Goal: Information Seeking & Learning: Learn about a topic

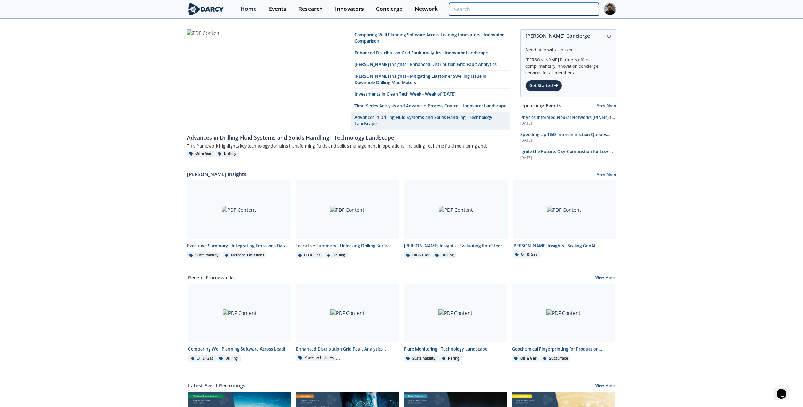
click at [570, 13] on input "search" at bounding box center [524, 9] width 150 height 13
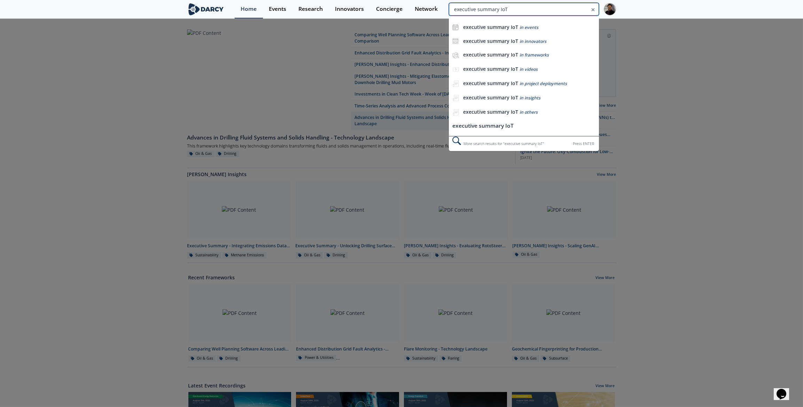
type input "executive summary IoT"
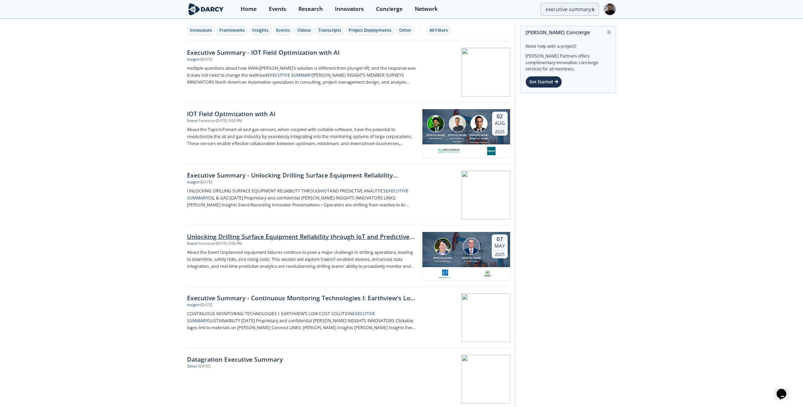
click at [282, 242] on div "Event • Technical • May 7, 2025 - 3:00 PM" at bounding box center [302, 244] width 231 height 6
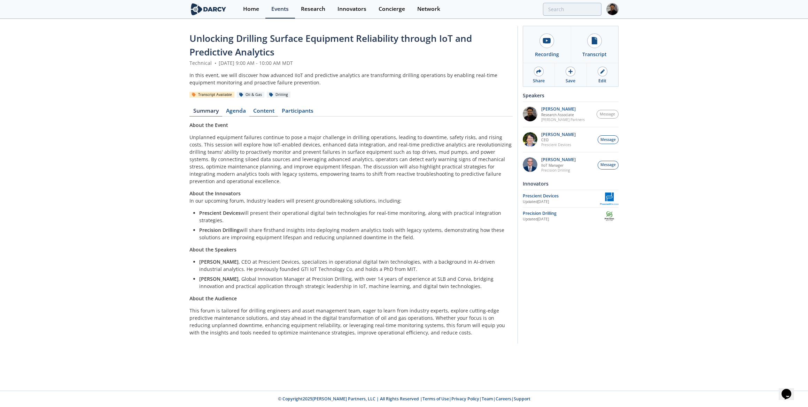
click at [269, 112] on link "Content" at bounding box center [263, 112] width 29 height 8
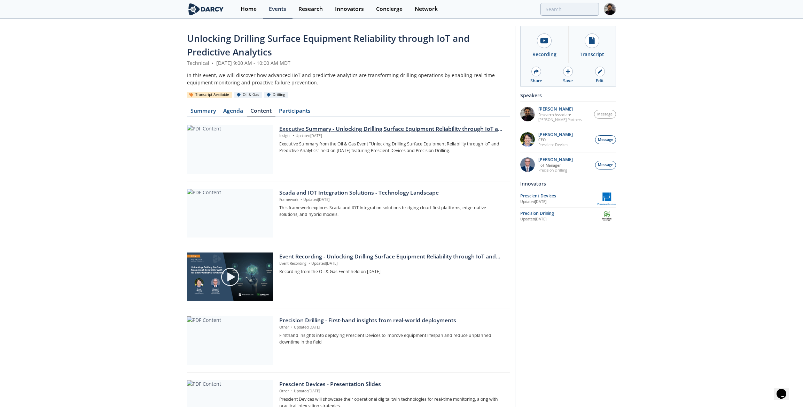
click at [249, 137] on div at bounding box center [230, 149] width 86 height 49
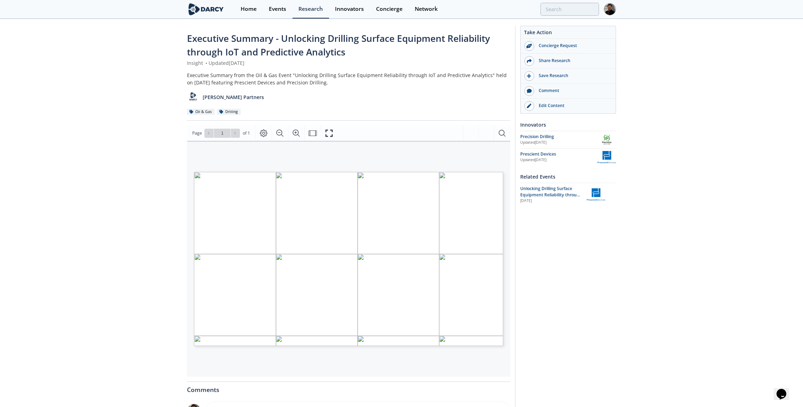
click at [225, 37] on span "Executive Summary - Unlocking Drilling Surface Equipment Reliability through Io…" at bounding box center [338, 45] width 303 height 26
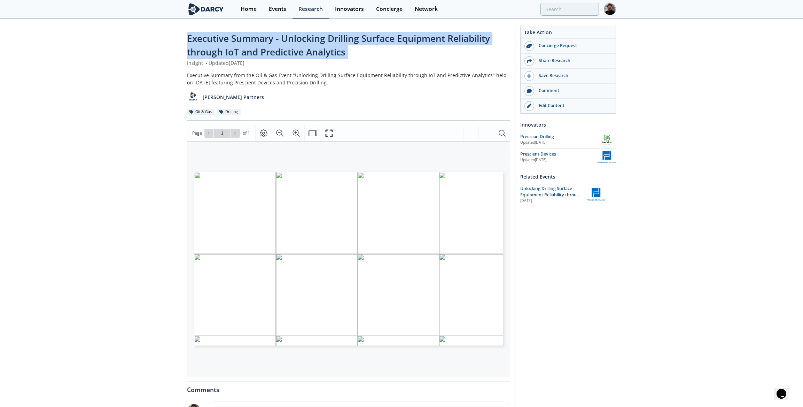
click at [225, 37] on span "Executive Summary - Unlocking Drilling Surface Equipment Reliability through Io…" at bounding box center [338, 45] width 303 height 26
copy div "Executive Summary - Unlocking Drilling Surface Equipment Reliability through Io…"
click at [284, 10] on div "Events" at bounding box center [277, 9] width 17 height 6
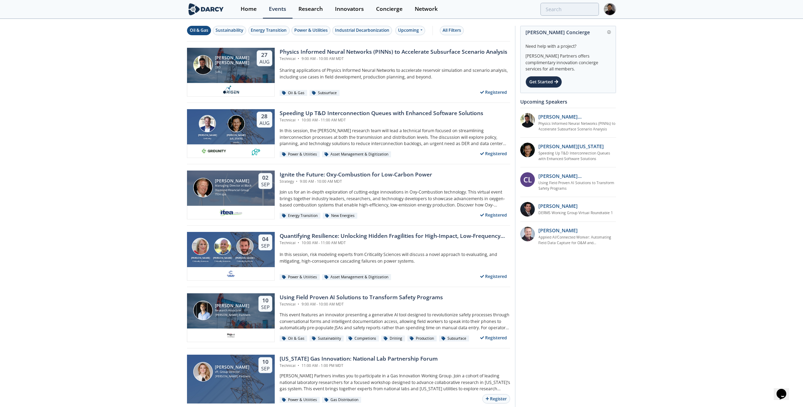
click at [205, 31] on div "Oil & Gas" at bounding box center [199, 30] width 18 height 6
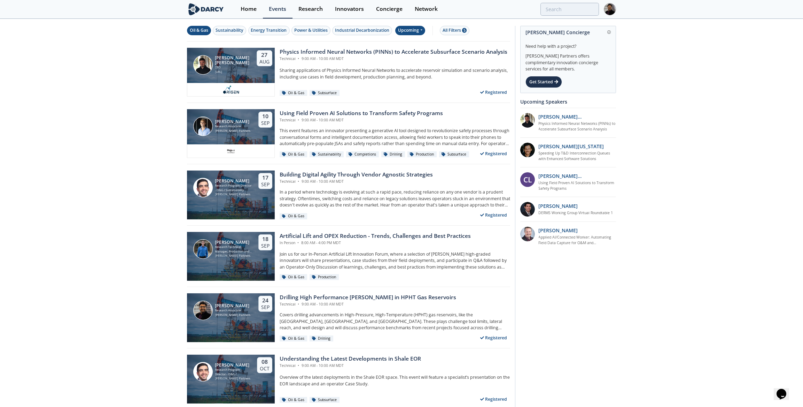
click at [406, 33] on div "Upcoming" at bounding box center [410, 30] width 30 height 9
click at [400, 51] on div "Past" at bounding box center [417, 52] width 43 height 11
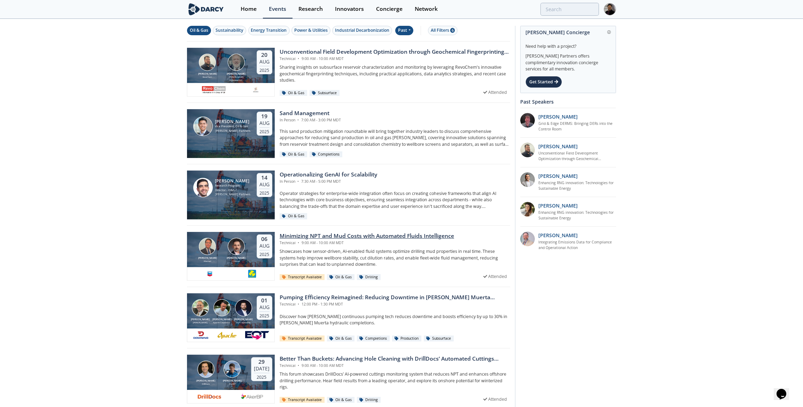
click at [290, 240] on div "Technical • 9:00 AM - 10:00 AM MDT" at bounding box center [367, 243] width 175 height 6
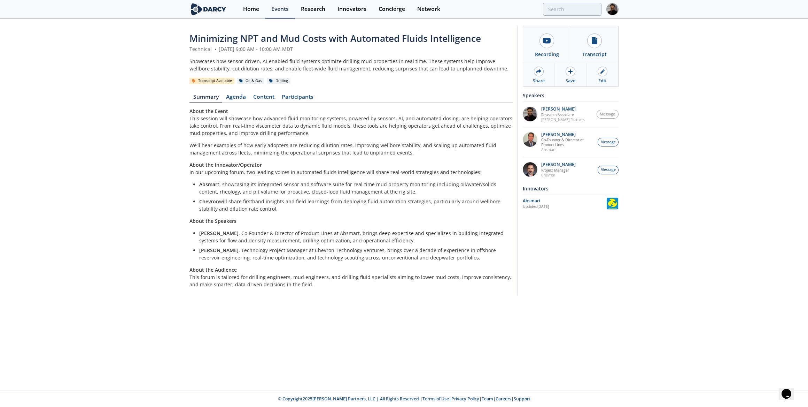
click at [239, 40] on span "Minimizing NPT and Mud Costs with Automated Fluids Intelligence" at bounding box center [336, 38] width 292 height 13
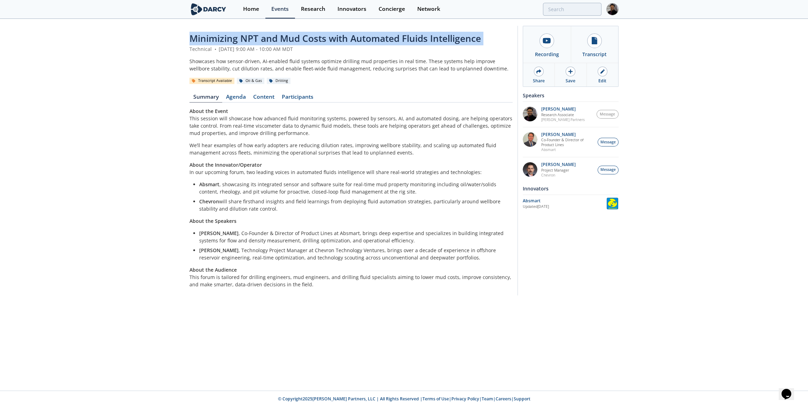
click at [239, 40] on span "Minimizing NPT and Mud Costs with Automated Fluids Intelligence" at bounding box center [336, 38] width 292 height 13
copy header "Minimizing NPT and Mud Costs with Automated Fluids Intelligence"
click at [262, 94] on link "Content" at bounding box center [263, 98] width 29 height 8
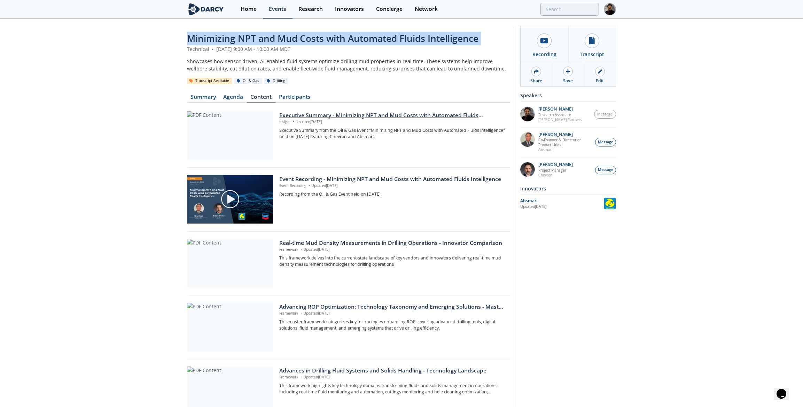
click at [250, 133] on div at bounding box center [230, 135] width 86 height 49
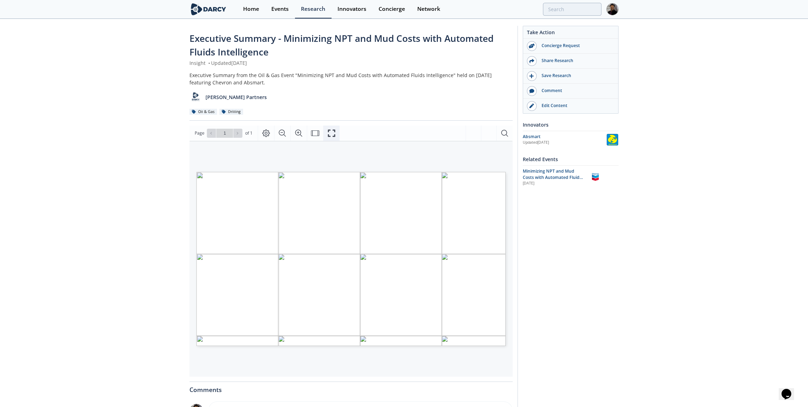
click at [325, 131] on button "Fullscreen" at bounding box center [331, 132] width 16 height 15
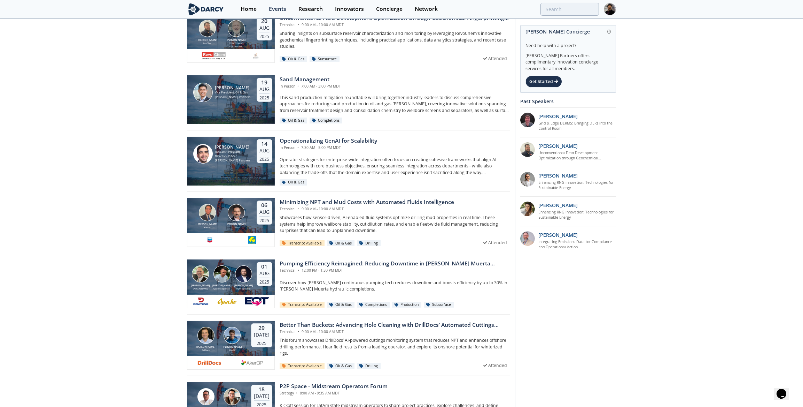
scroll to position [95, 0]
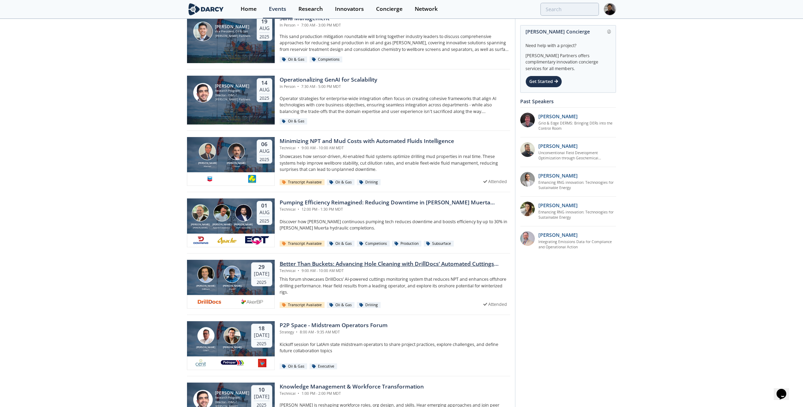
click at [249, 280] on div "Calvin Holt DrillDocs Jonas Bjørlo AkerBP" at bounding box center [219, 278] width 59 height 25
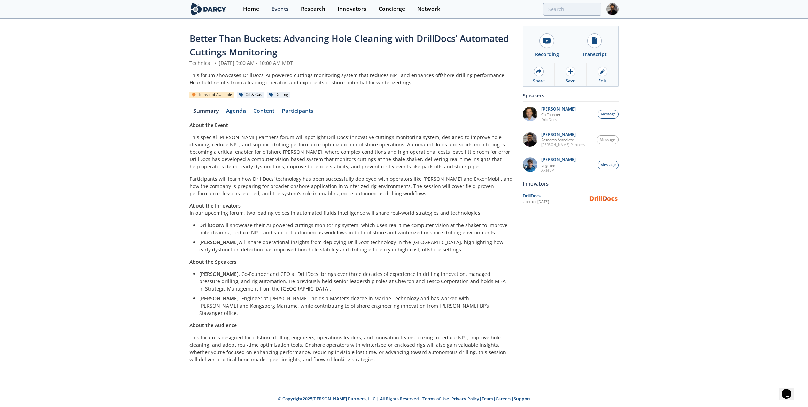
click at [267, 110] on link "Content" at bounding box center [263, 112] width 29 height 8
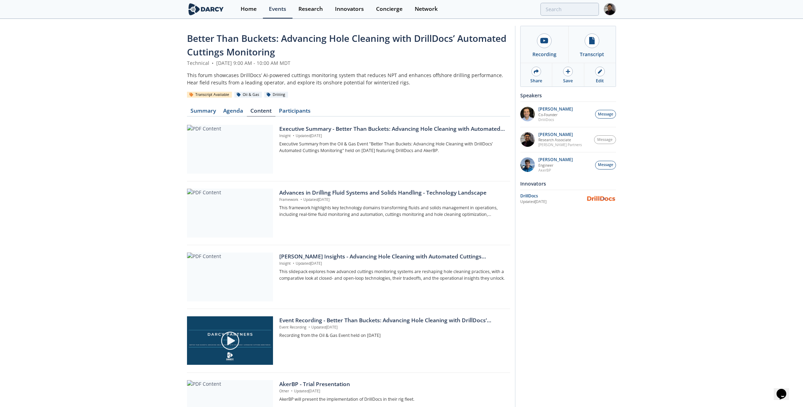
click at [246, 148] on div at bounding box center [230, 149] width 86 height 49
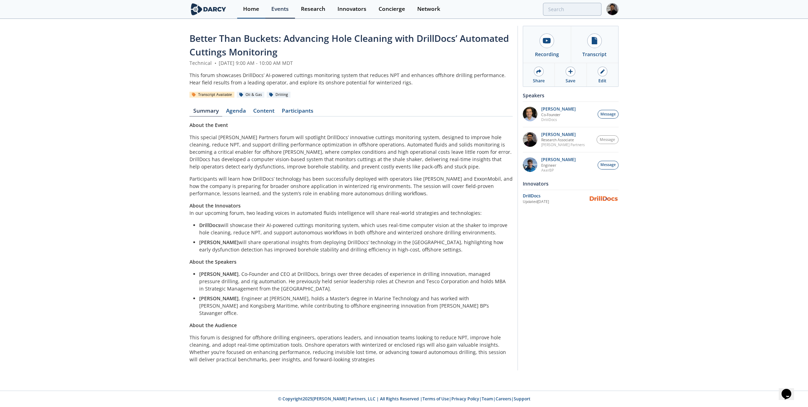
click at [250, 13] on link "Home" at bounding box center [251, 9] width 28 height 18
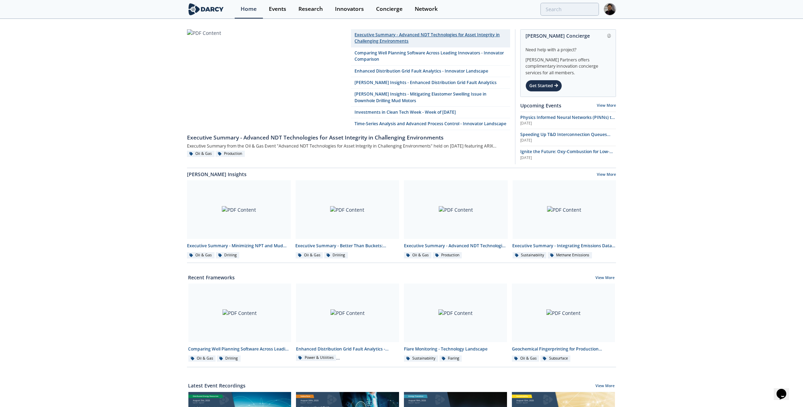
click at [370, 37] on link "Executive Summary - Advanced NDT Technologies for Asset Integrity in Challengin…" at bounding box center [430, 38] width 159 height 18
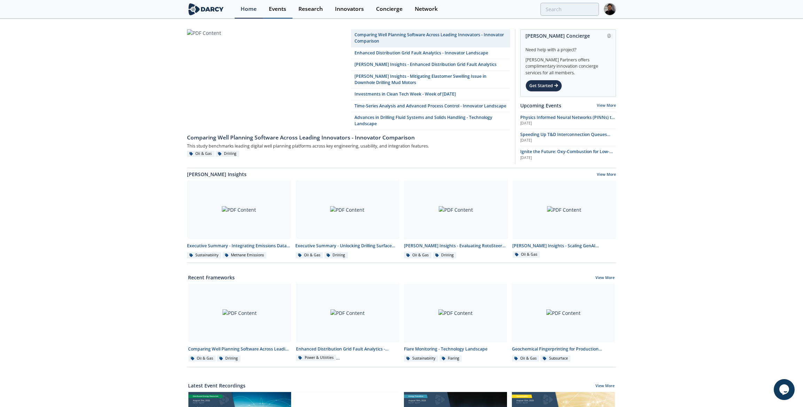
click at [279, 11] on div "Events" at bounding box center [277, 9] width 17 height 6
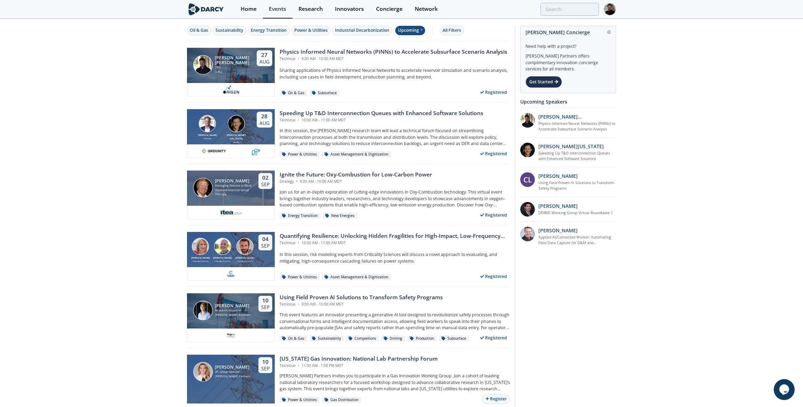
click at [408, 31] on div "Upcoming" at bounding box center [410, 30] width 30 height 9
click at [410, 50] on div "Past" at bounding box center [417, 52] width 43 height 11
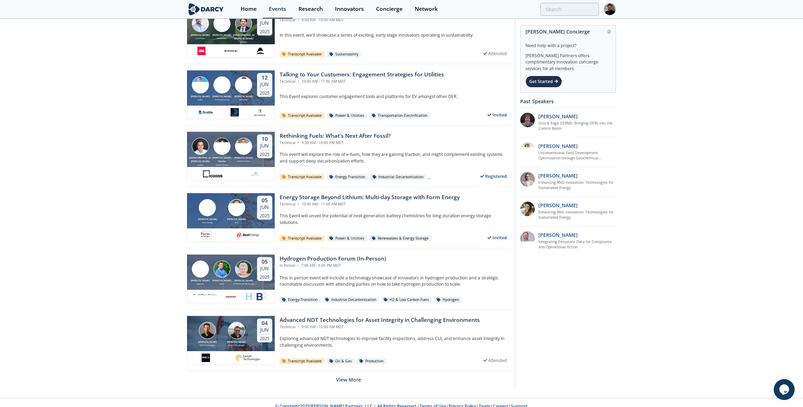
scroll to position [1207, 0]
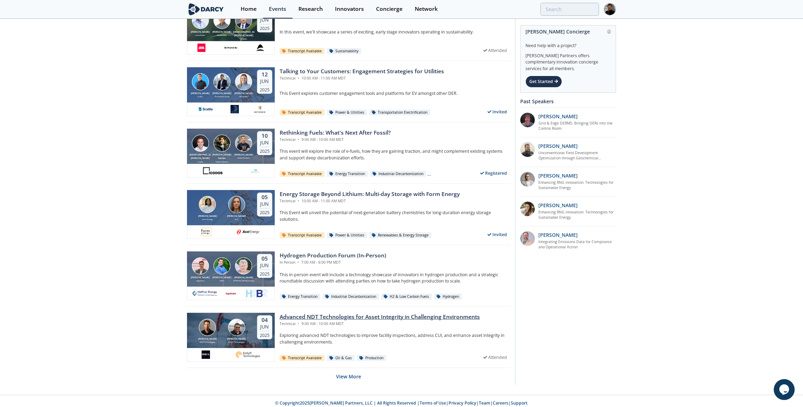
click at [234, 326] on img at bounding box center [236, 326] width 17 height 17
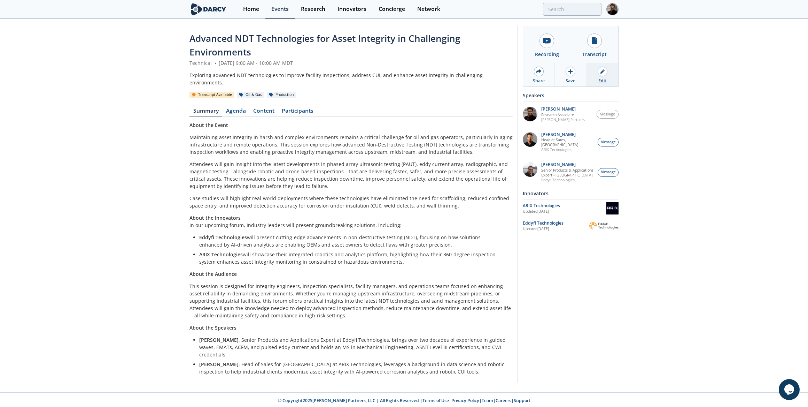
click at [594, 77] on link "Edit" at bounding box center [602, 74] width 31 height 23
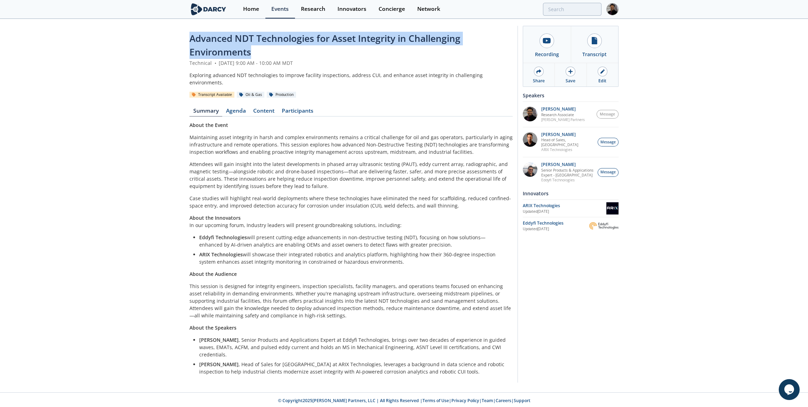
drag, startPoint x: 189, startPoint y: 38, endPoint x: 254, endPoint y: 52, distance: 67.2
click at [254, 52] on div "Advanced NDT Technologies for Asset Integrity in Challenging Environments Techn…" at bounding box center [404, 206] width 808 height 372
copy span "Advanced NDT Technologies for Asset Integrity in Challenging Environments"
click at [263, 108] on link "Content" at bounding box center [263, 112] width 29 height 8
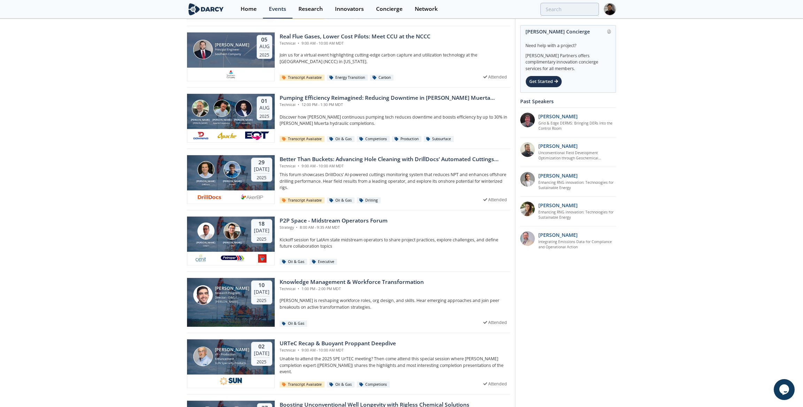
scroll to position [507, 0]
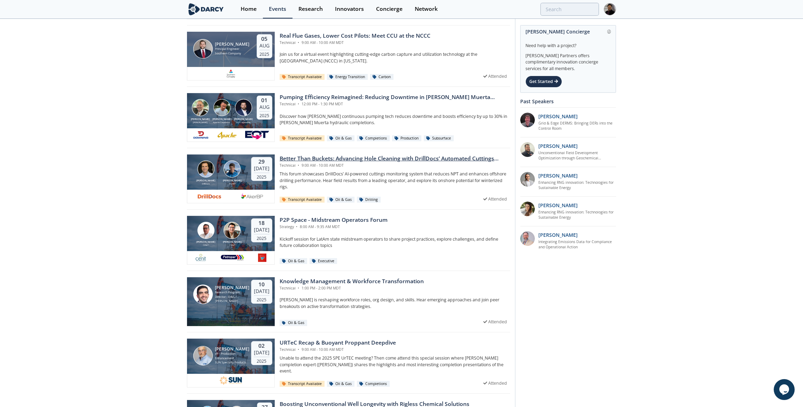
click at [258, 166] on div "29 Jul 2025" at bounding box center [261, 169] width 21 height 24
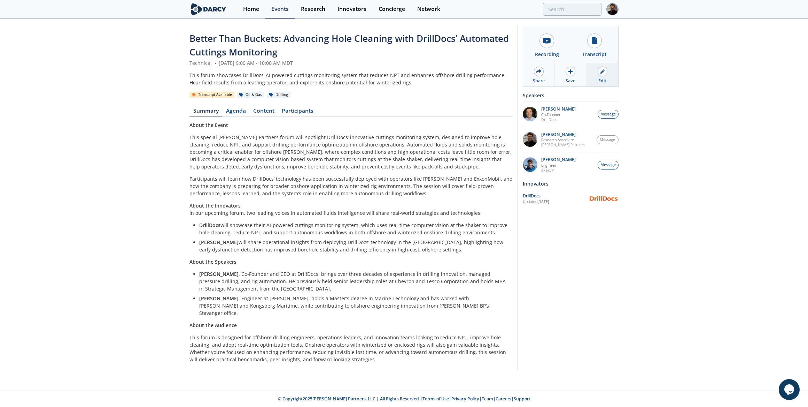
click at [602, 70] on icon at bounding box center [603, 71] width 4 height 4
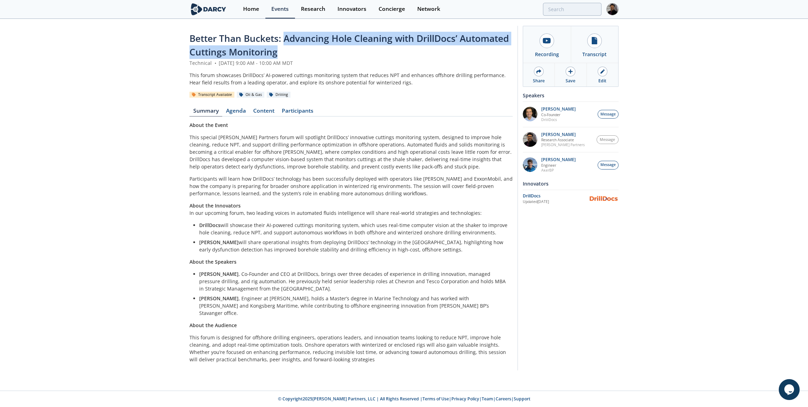
drag, startPoint x: 285, startPoint y: 37, endPoint x: 293, endPoint y: 47, distance: 13.4
click at [293, 47] on div "Better Than Buckets: Advancing Hole Cleaning with DrillDocs’ Automated Cuttings…" at bounding box center [351, 46] width 323 height 28
copy span "Advancing Hole Cleaning with DrillDocs’ Automated Cuttings Monitoring"
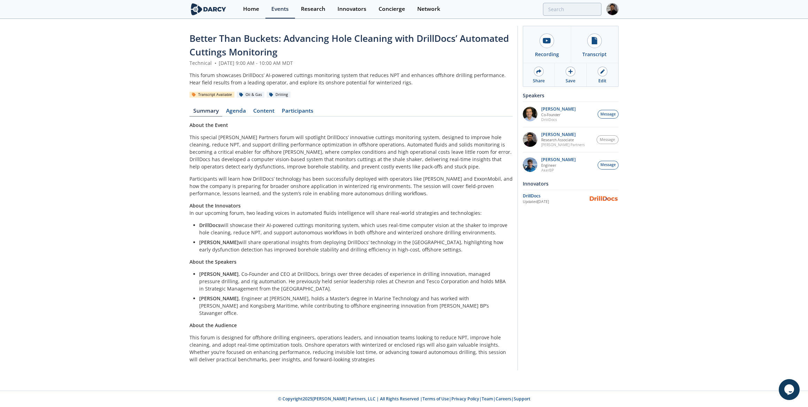
click at [264, 106] on div "Better Than Buckets: Advancing Hole Cleaning with DrillDocs’ Automated Cuttings…" at bounding box center [351, 200] width 323 height 336
click at [269, 111] on link "Content" at bounding box center [263, 112] width 29 height 8
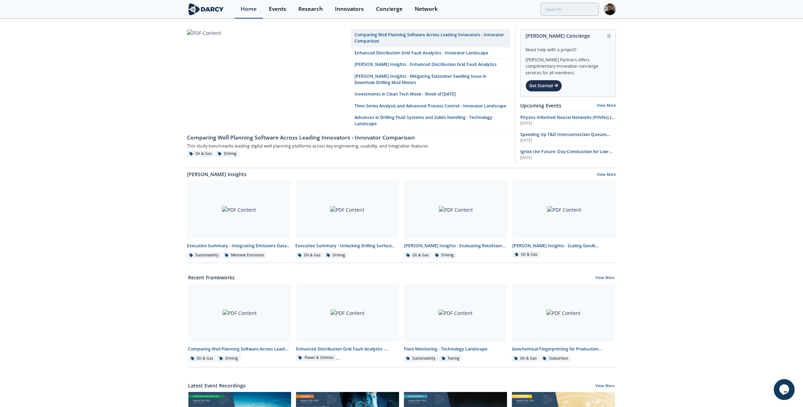
click at [249, 9] on div "Home" at bounding box center [249, 9] width 16 height 6
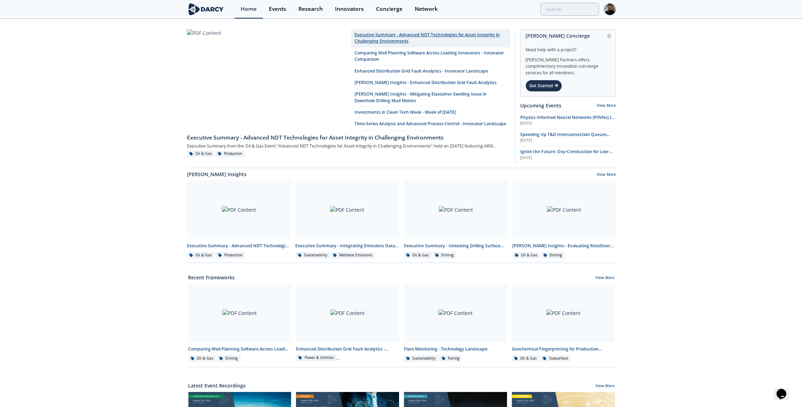
click at [379, 36] on link "Executive Summary - Advanced NDT Technologies for Asset Integrity in Challengin…" at bounding box center [430, 38] width 159 height 18
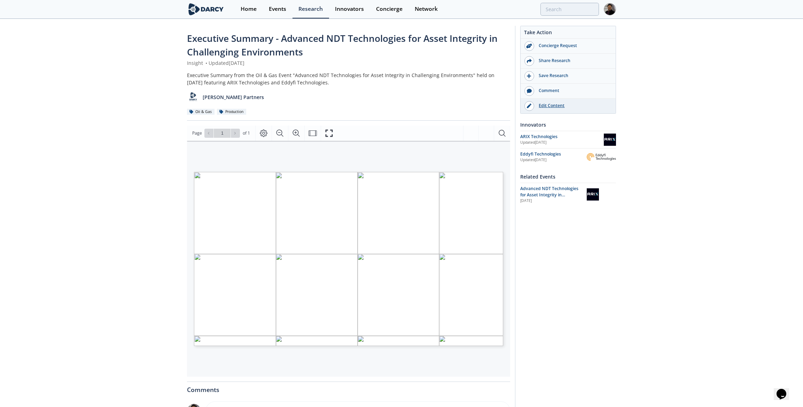
click at [549, 108] on link "Edit Content" at bounding box center [568, 106] width 95 height 15
click at [250, 14] on link "Home" at bounding box center [249, 9] width 28 height 18
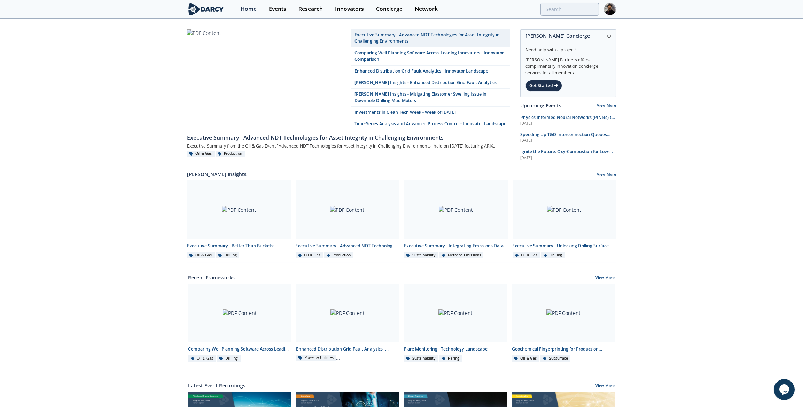
click at [275, 10] on div "Events" at bounding box center [277, 9] width 17 height 6
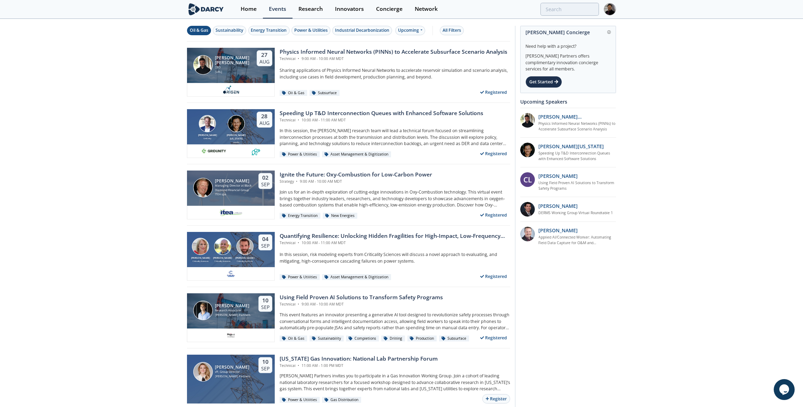
click at [201, 31] on div "Oil & Gas" at bounding box center [199, 30] width 18 height 6
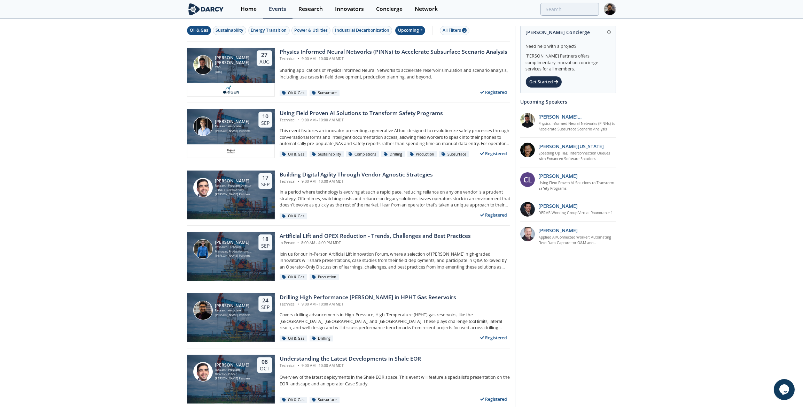
click at [409, 31] on div "Upcoming" at bounding box center [410, 30] width 30 height 9
click at [406, 52] on div "Past" at bounding box center [417, 52] width 43 height 11
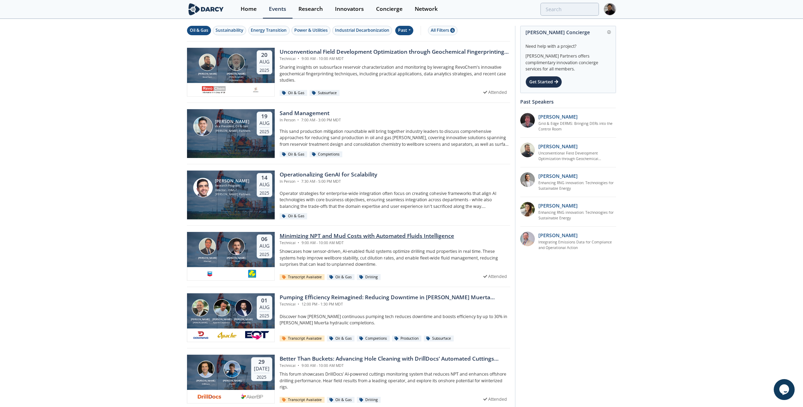
click at [251, 258] on div "[PERSON_NAME] Absmart [PERSON_NAME] Chevron" at bounding box center [222, 250] width 65 height 25
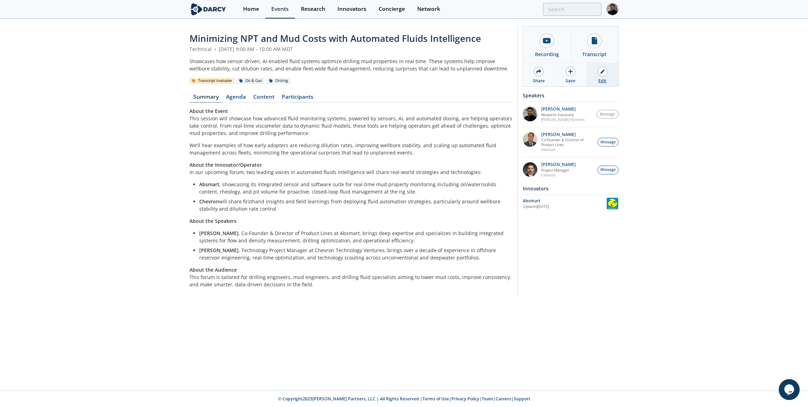
click at [602, 78] on div "Edit" at bounding box center [603, 81] width 8 height 6
